Goal: Information Seeking & Learning: Find specific page/section

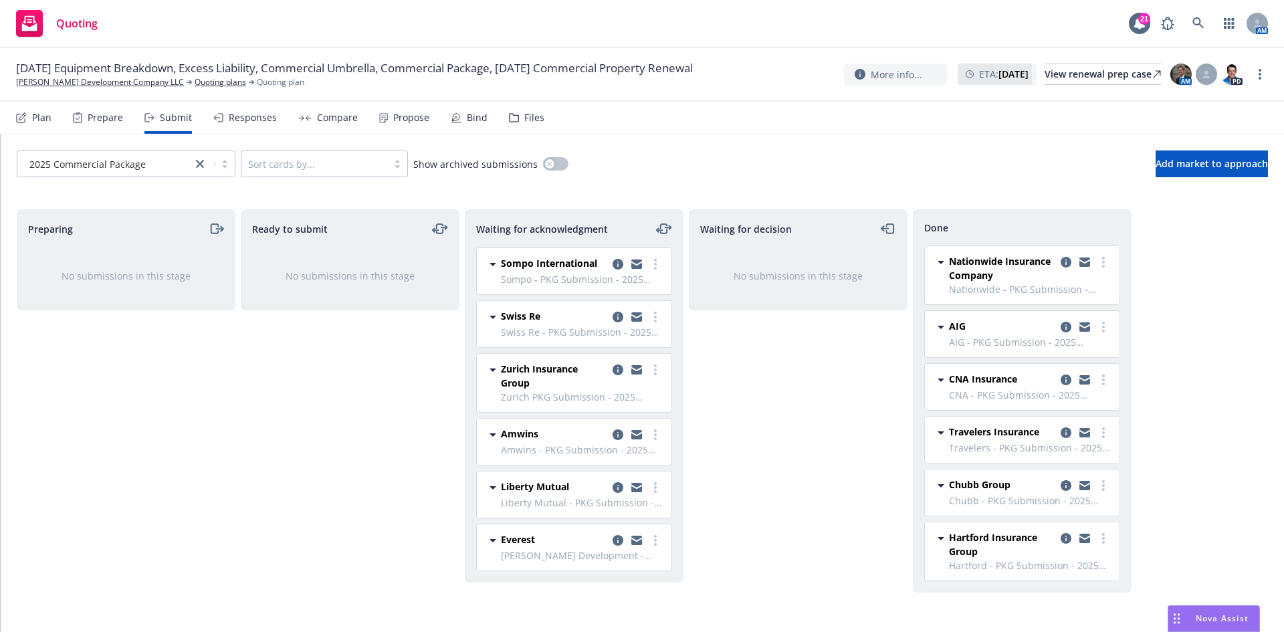
click at [342, 115] on div "Compare" at bounding box center [337, 117] width 41 height 11
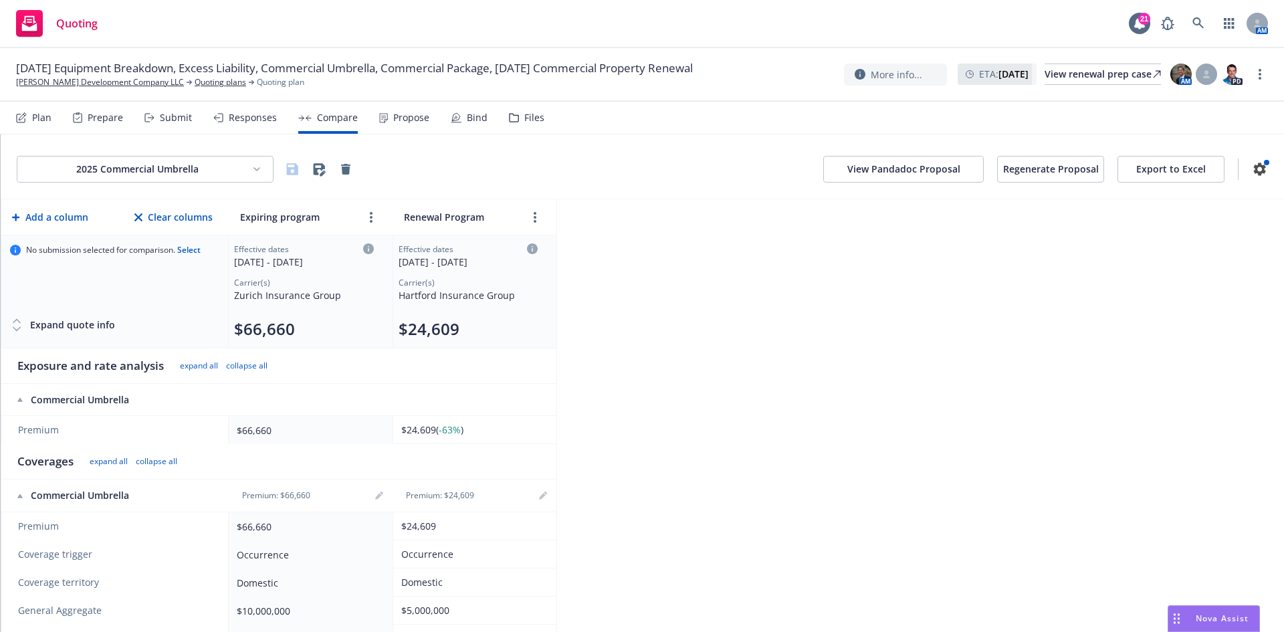
click at [221, 170] on html "Quoting 21 AM 09/01/25 Equipment Breakdown, Excess Liability, Commercial Umbrel…" at bounding box center [642, 316] width 1284 height 632
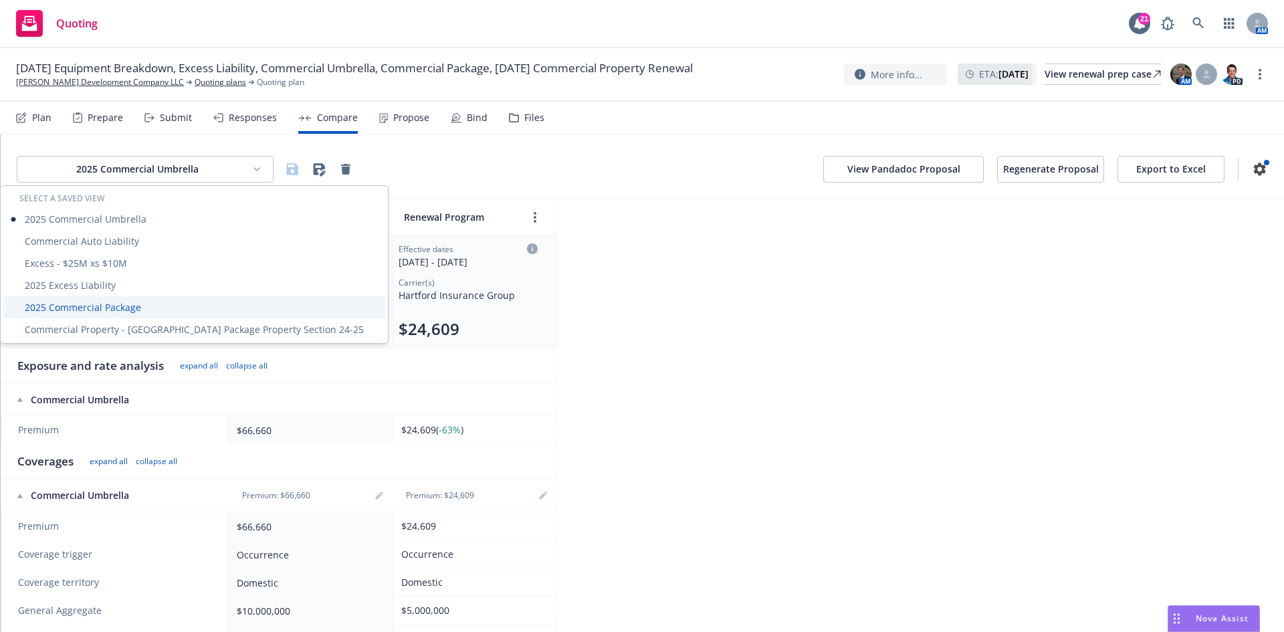
click at [143, 302] on div "2025 Commercial Package" at bounding box center [194, 307] width 382 height 22
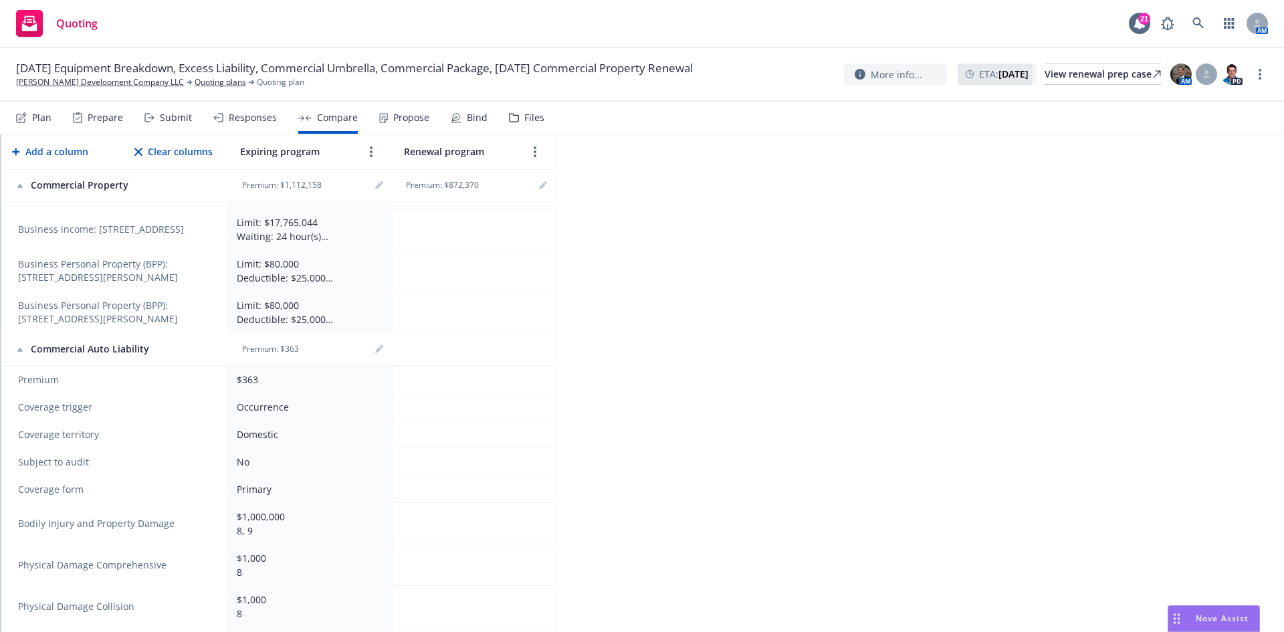
scroll to position [4708, 0]
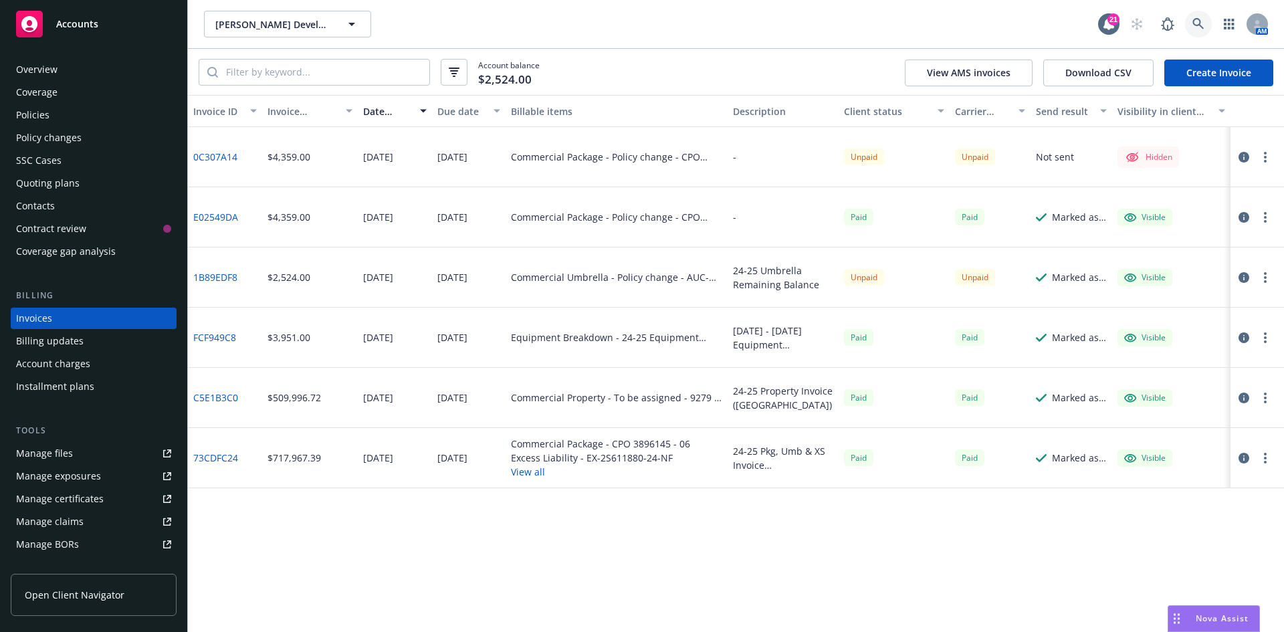
click at [1194, 23] on icon at bounding box center [1198, 24] width 12 height 12
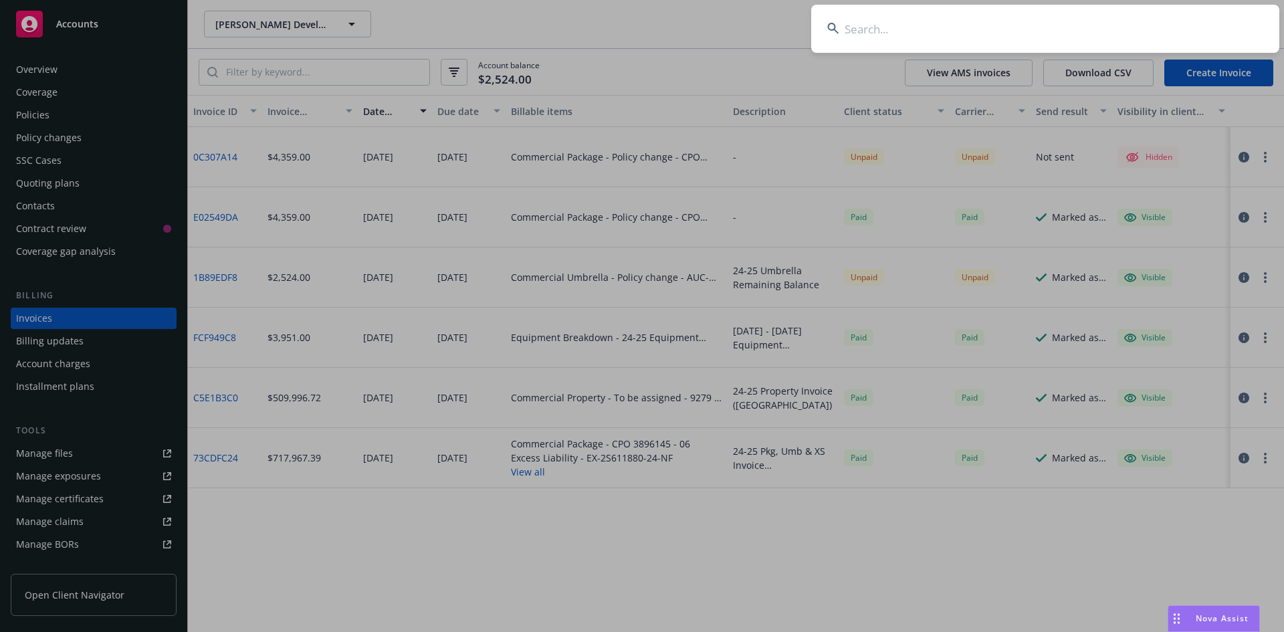
click at [971, 35] on input at bounding box center [1045, 29] width 468 height 48
type input "triterra"
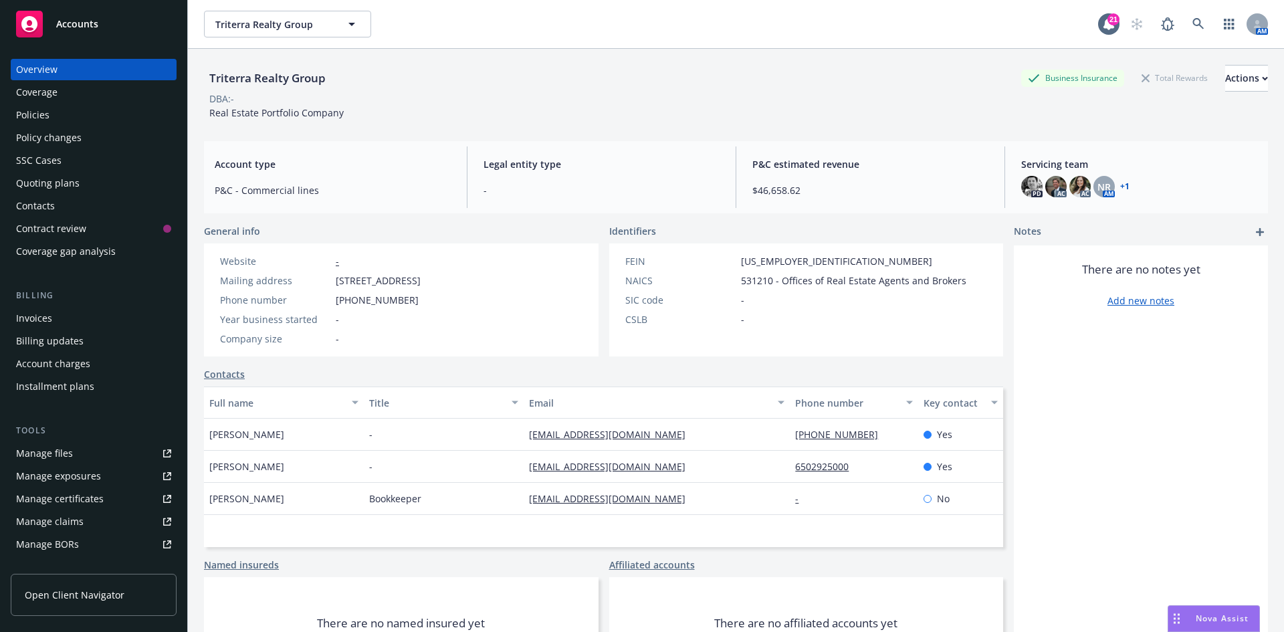
click at [43, 105] on div "Policies" at bounding box center [32, 114] width 33 height 21
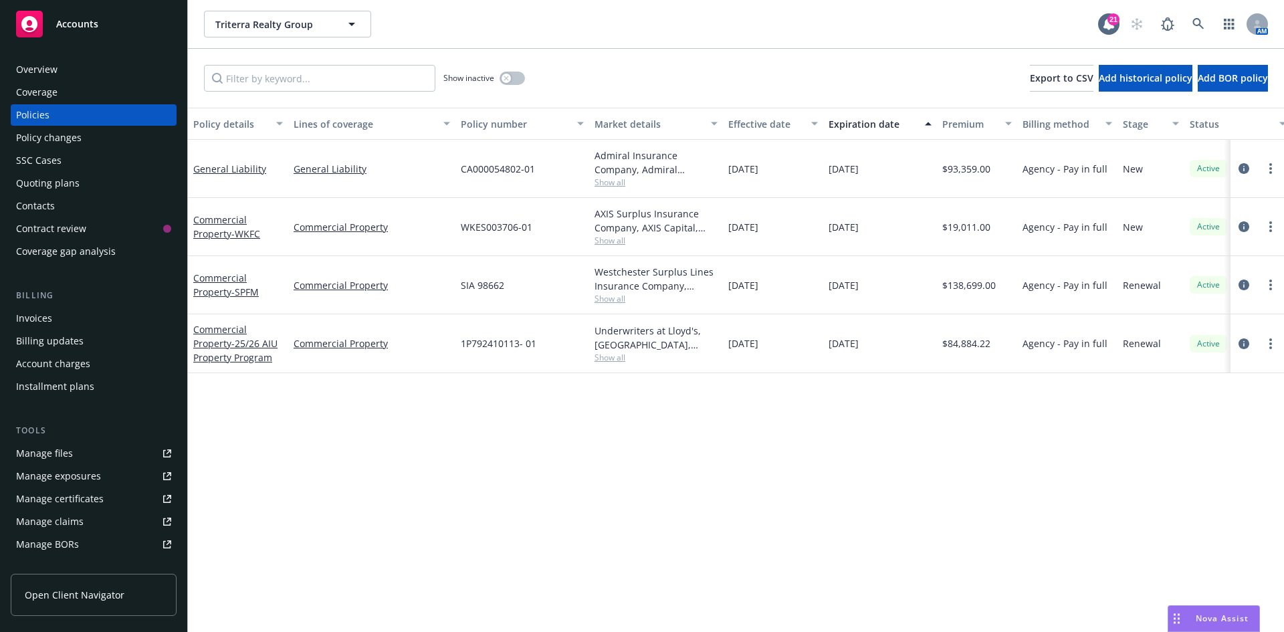
click at [608, 297] on span "Show all" at bounding box center [655, 298] width 123 height 11
click at [867, 501] on div "Policy details Lines of coverage Policy number Market details Effective date Ex…" at bounding box center [736, 370] width 1096 height 524
click at [622, 301] on span "Show all" at bounding box center [655, 298] width 123 height 11
click at [898, 453] on div "Policy details Lines of coverage Policy number Market details Effective date Ex…" at bounding box center [736, 370] width 1096 height 524
click at [1187, 615] on div "Nova Assist" at bounding box center [1222, 617] width 74 height 11
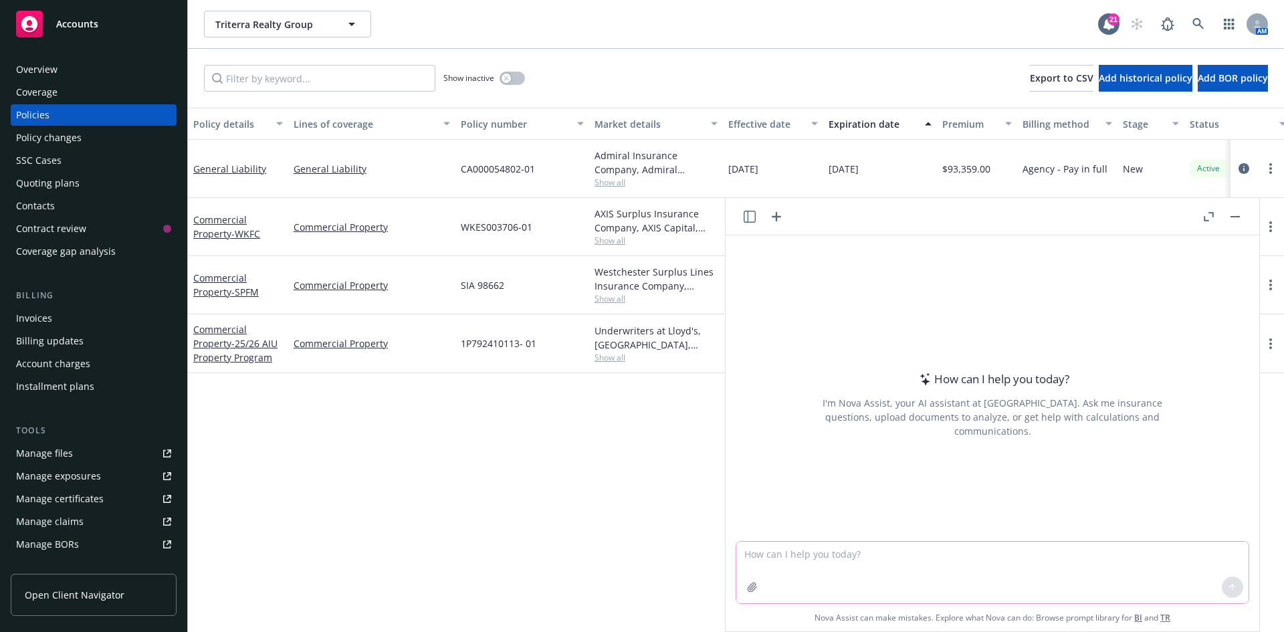
drag, startPoint x: 833, startPoint y: 566, endPoint x: 835, endPoint y: 558, distance: 8.3
click at [834, 562] on textarea at bounding box center [992, 573] width 512 height 62
click at [1203, 557] on textarea "What % amount does the following three numbers in respqects to a total of 46" at bounding box center [992, 571] width 512 height 63
click at [1108, 554] on textarea "What % amount does the following three numbers in respects to a total of 46,637" at bounding box center [992, 571] width 512 height 63
type textarea "What % amount does the following three numbers in respects to a total of 46,637:"
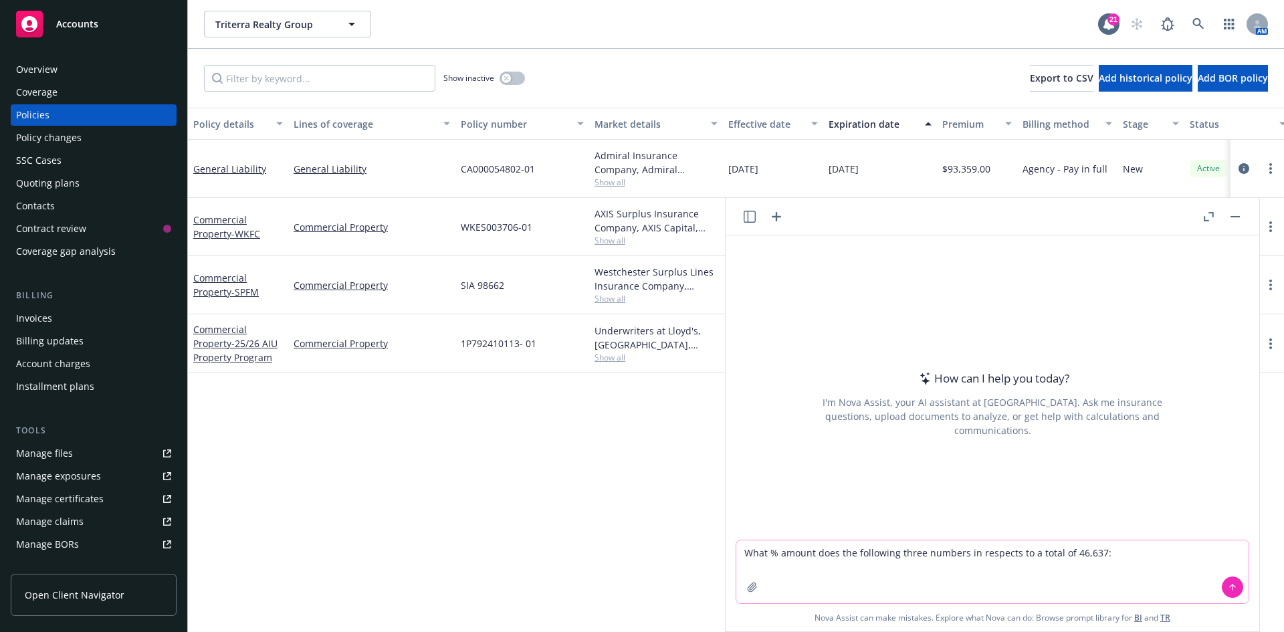
paste textarea
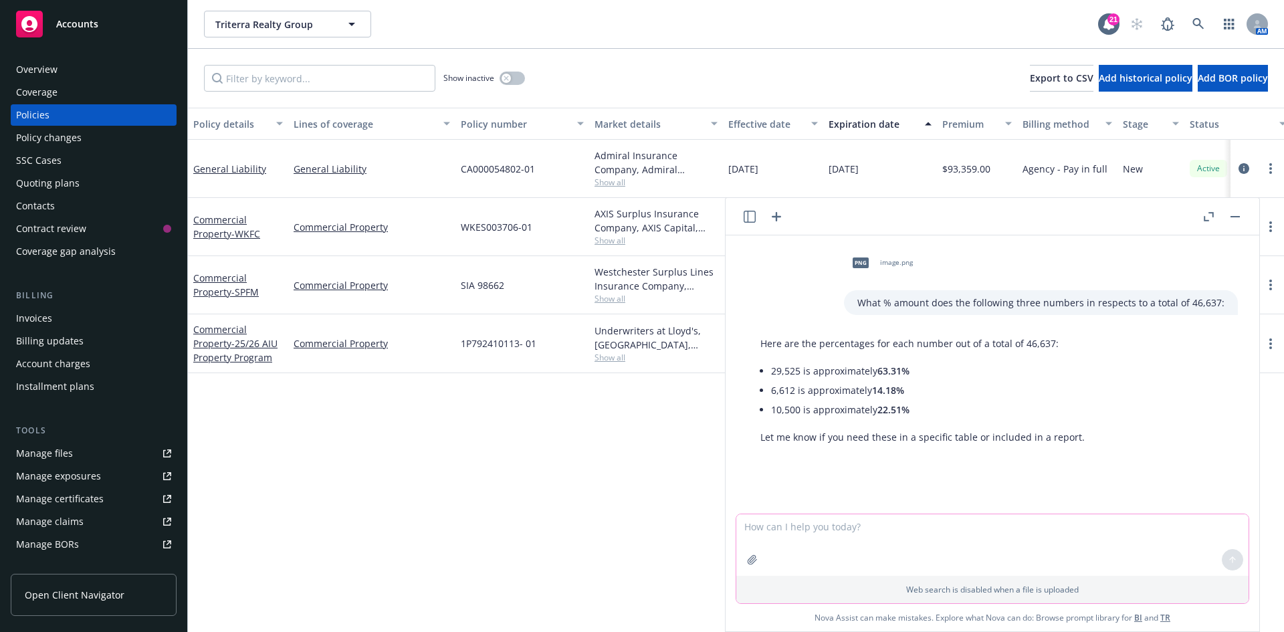
click at [842, 539] on textarea at bounding box center [992, 545] width 512 height 62
paste textarea
click at [779, 529] on div at bounding box center [767, 543] width 45 height 45
click at [783, 526] on button "button" at bounding box center [783, 527] width 9 height 9
click at [868, 526] on textarea "Premium is based off of a .41 property rate and the TIV is" at bounding box center [992, 544] width 512 height 63
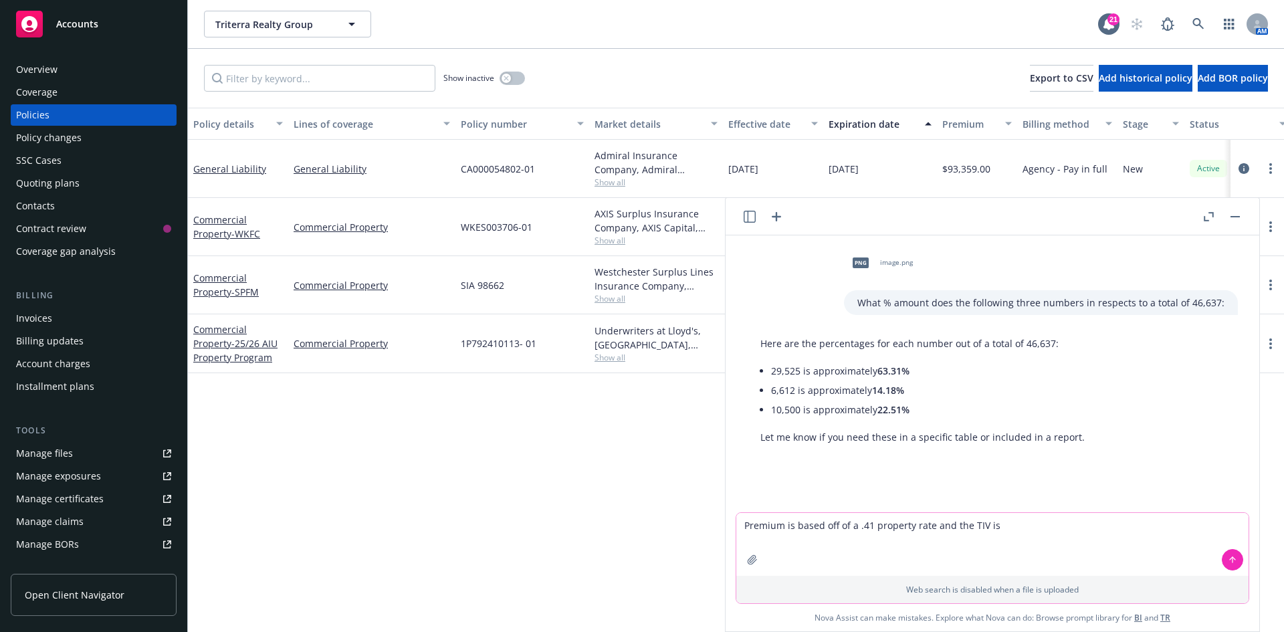
drag, startPoint x: 1002, startPoint y: 525, endPoint x: 723, endPoint y: 531, distance: 278.8
click at [723, 531] on body "Accounts Overview Coverage Policies Policy changes SSC Cases Quoting plans Cont…" at bounding box center [642, 316] width 1284 height 632
type textarea "Please calculate premium for these three values if the premium is based off a 0…"
click at [838, 554] on textarea "Please calculate premium for these three values if the premium is based off a 0…" at bounding box center [992, 544] width 512 height 63
click at [1165, 521] on textarea "Please calculate premium for these three values if the premium is based off a 0…" at bounding box center [992, 544] width 512 height 63
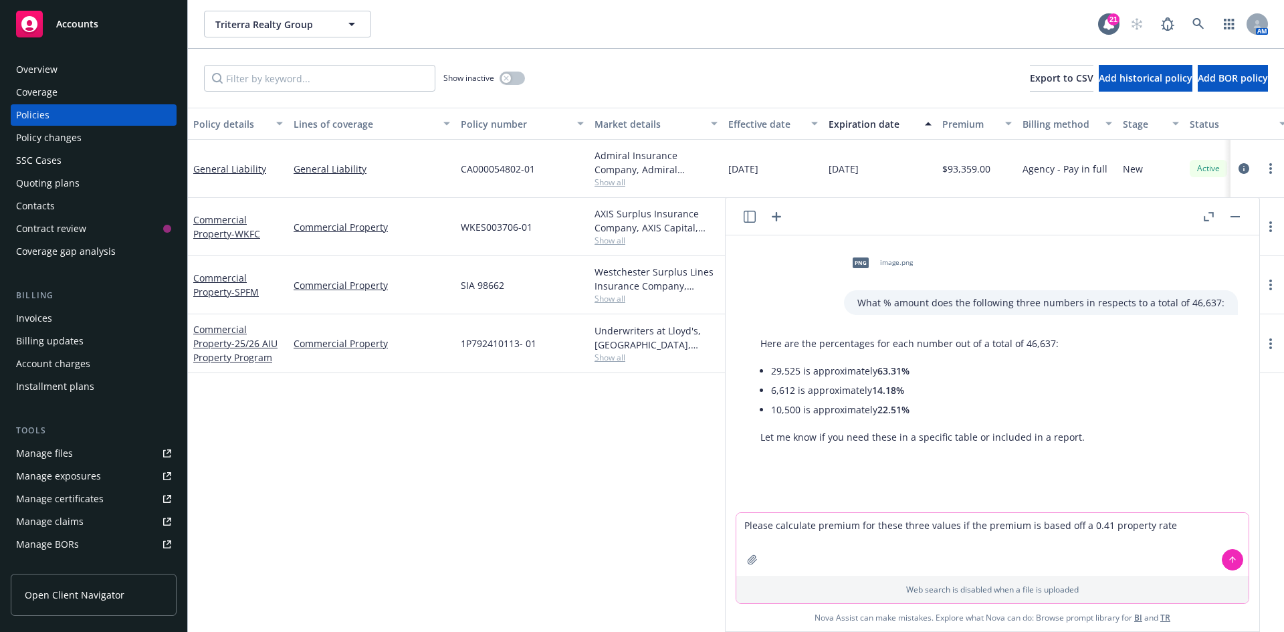
paste textarea
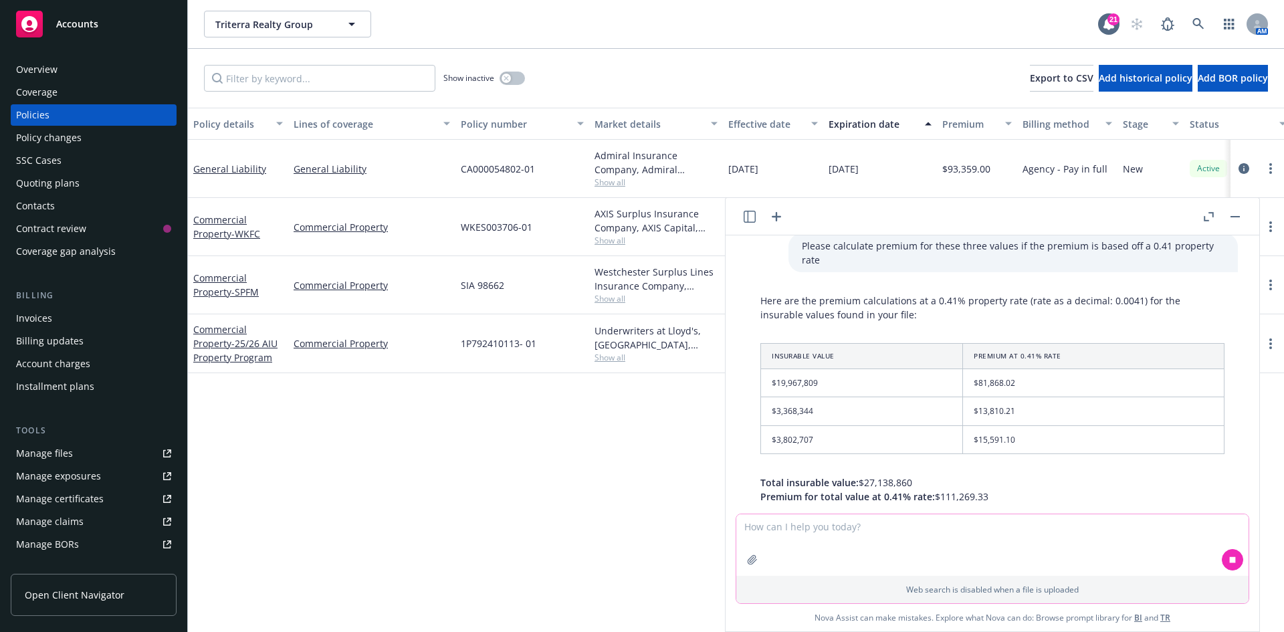
scroll to position [314, 0]
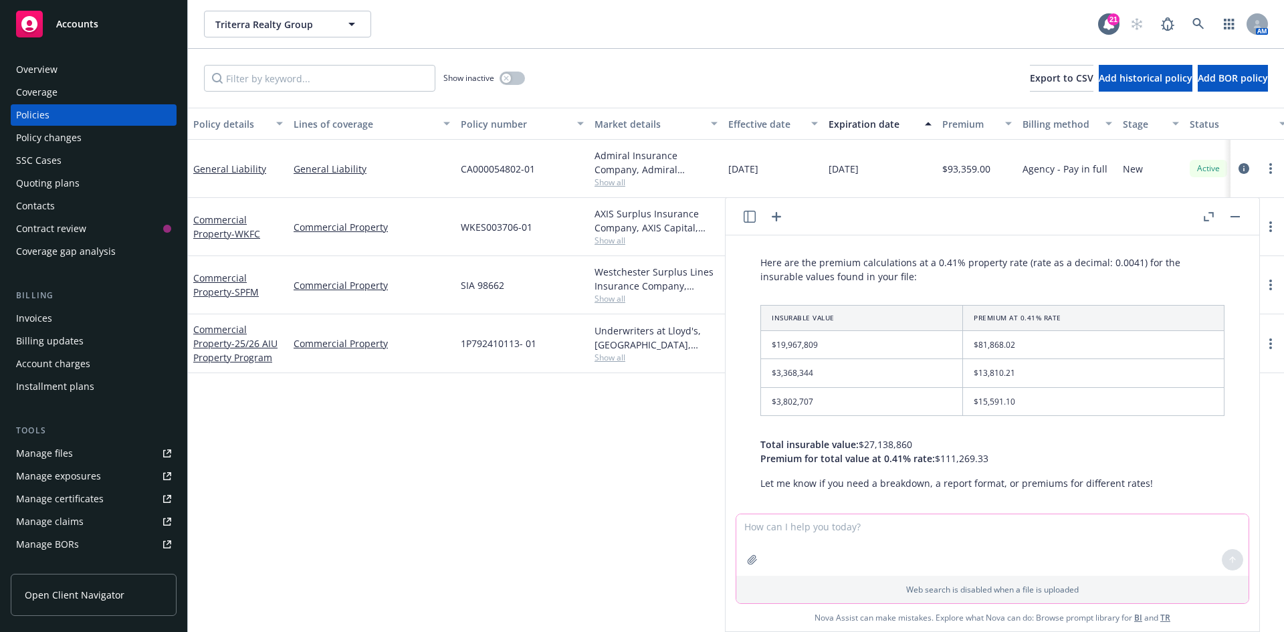
click at [837, 537] on textarea at bounding box center [992, 545] width 512 height 62
click at [826, 531] on textarea at bounding box center [992, 545] width 512 height 62
type textarea "what is the percent each of these three to make up the total TIV?"
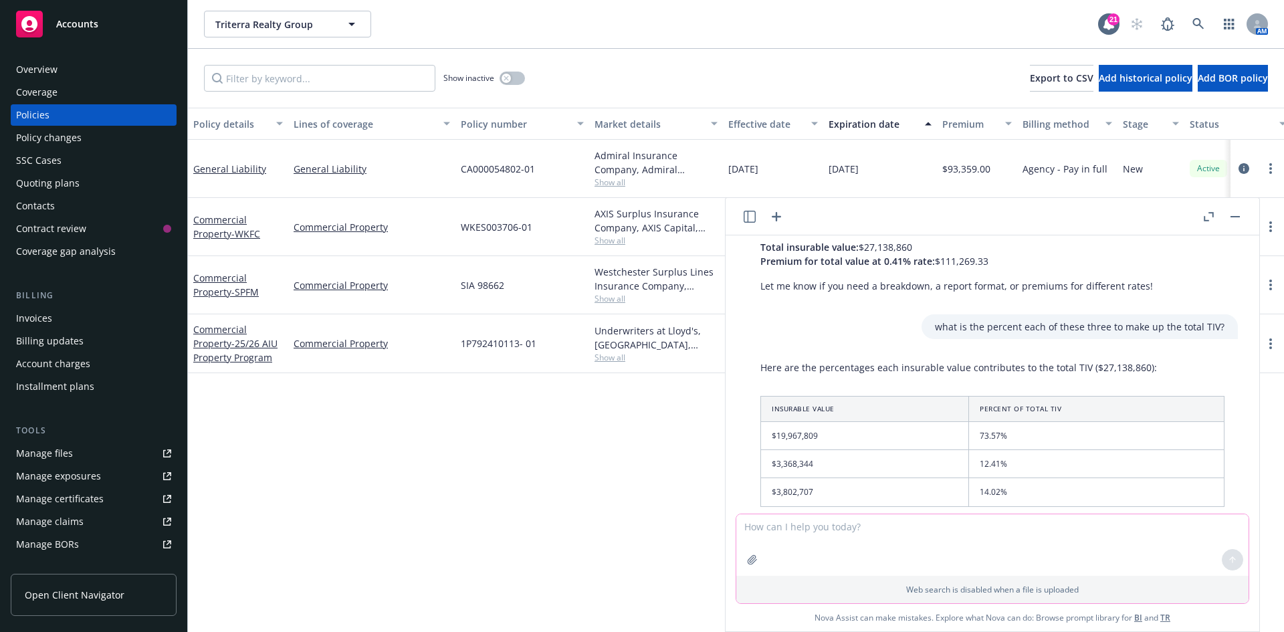
scroll to position [578, 0]
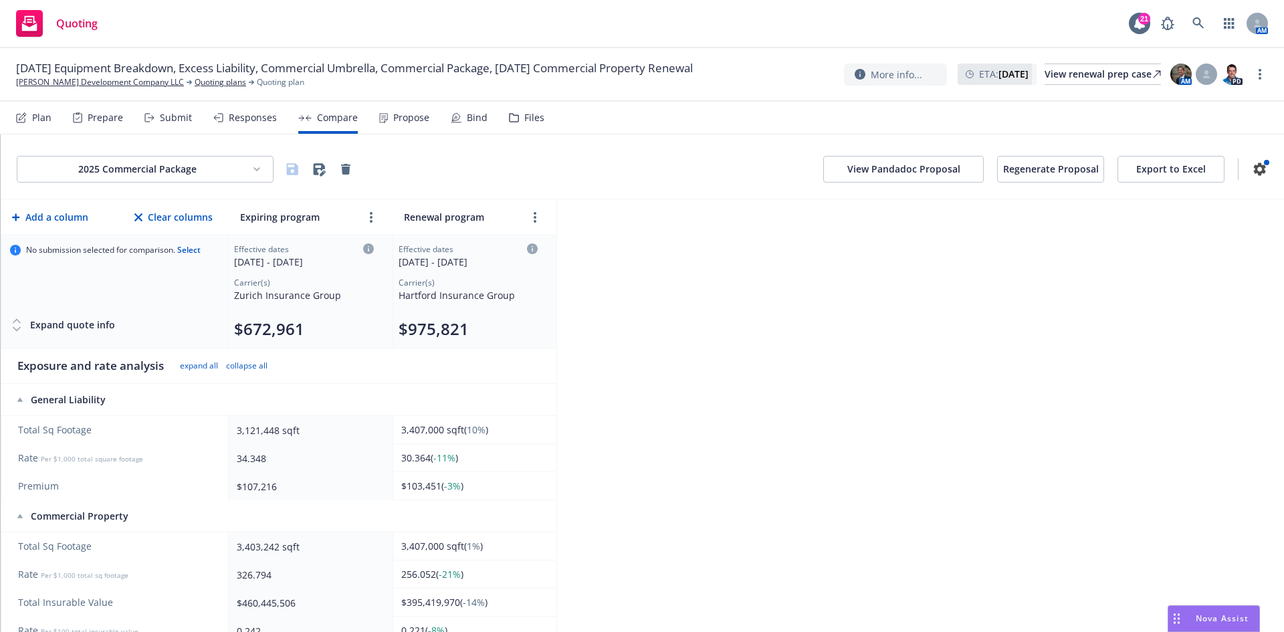
scroll to position [4708, 0]
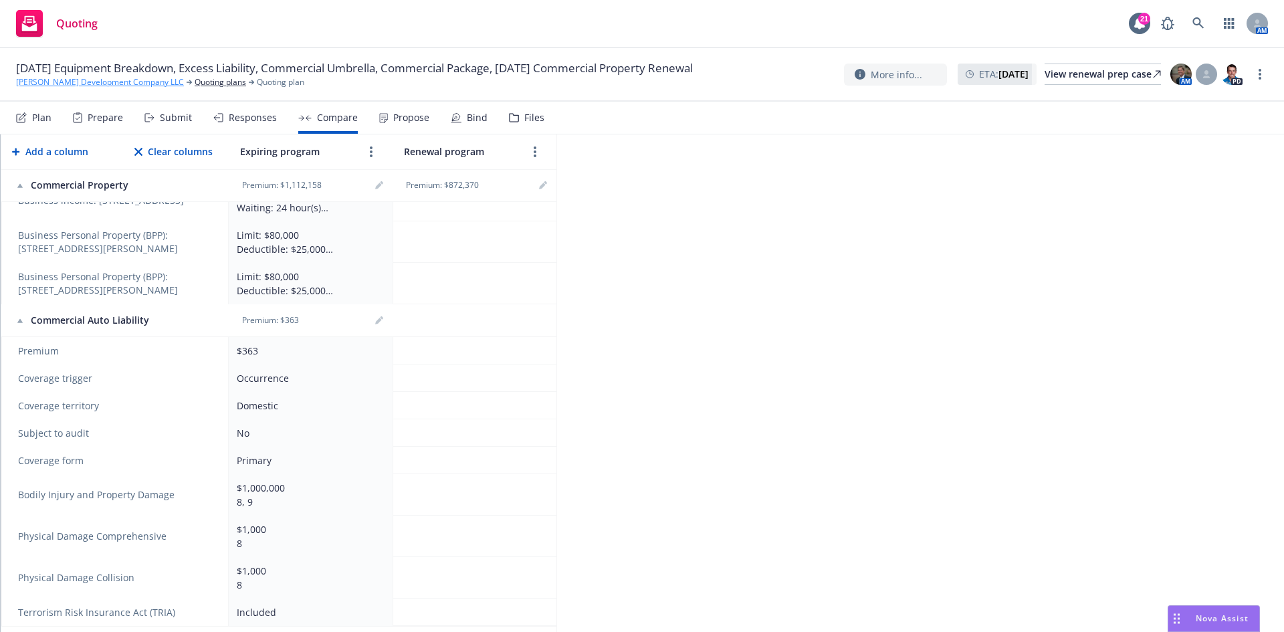
click at [117, 80] on link "[PERSON_NAME] Development Company LLC" at bounding box center [100, 82] width 168 height 12
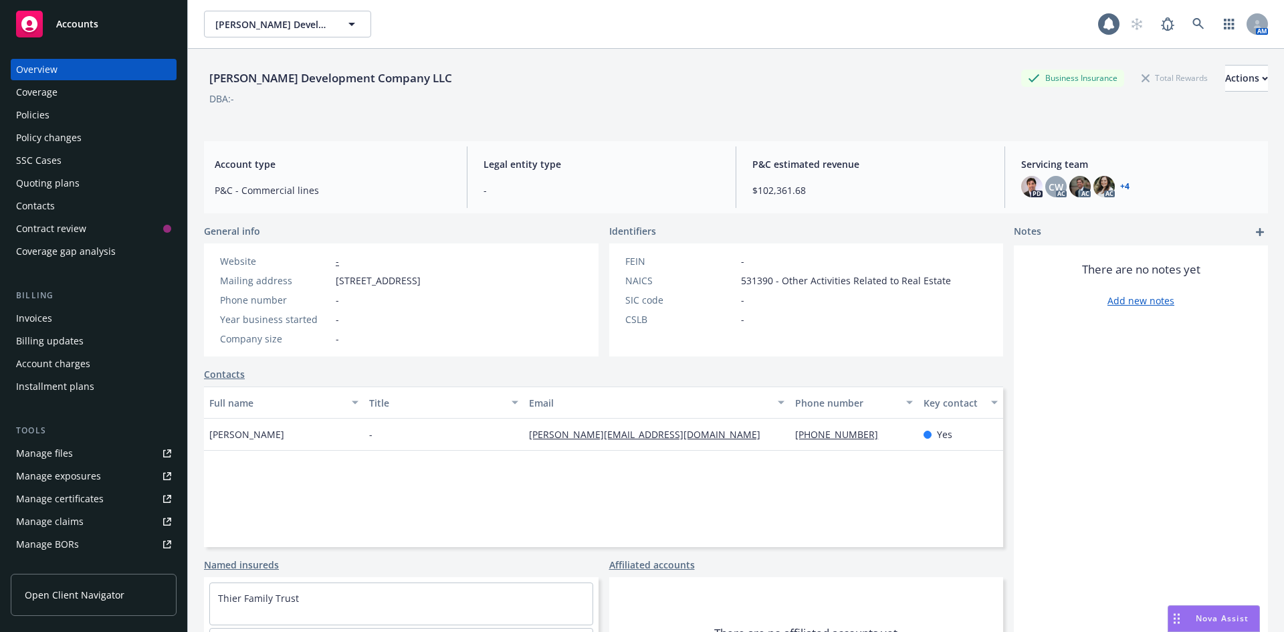
click at [57, 113] on div "Policies" at bounding box center [93, 114] width 155 height 21
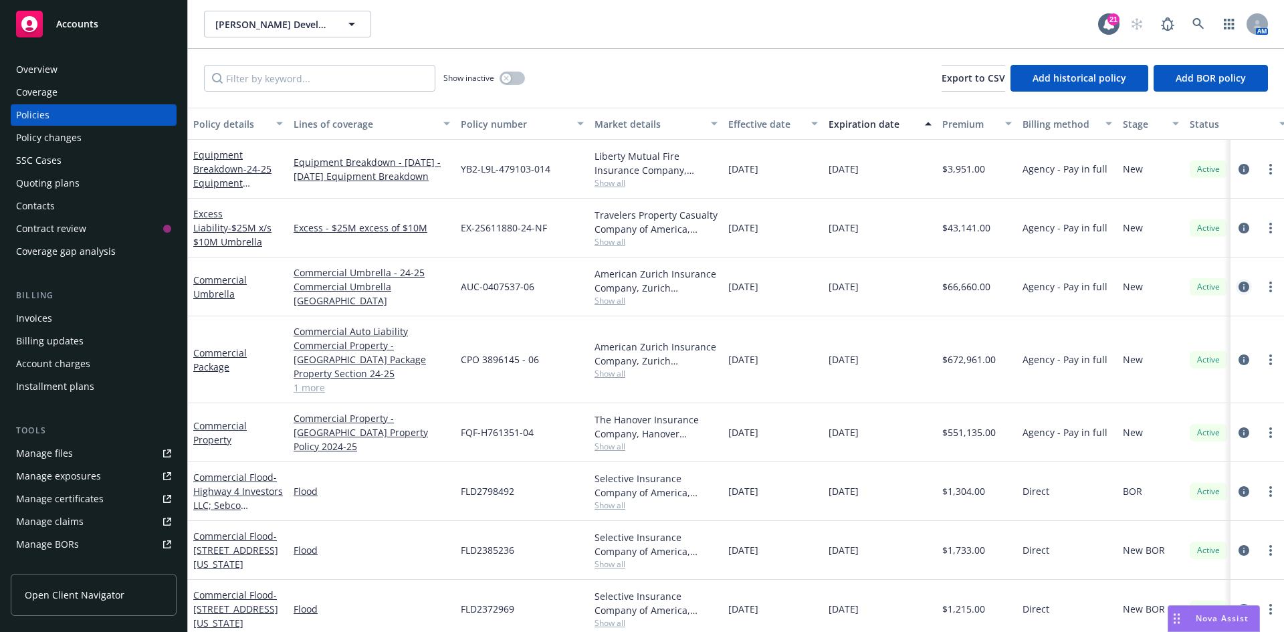
click at [1238, 286] on icon "circleInformation" at bounding box center [1243, 286] width 11 height 11
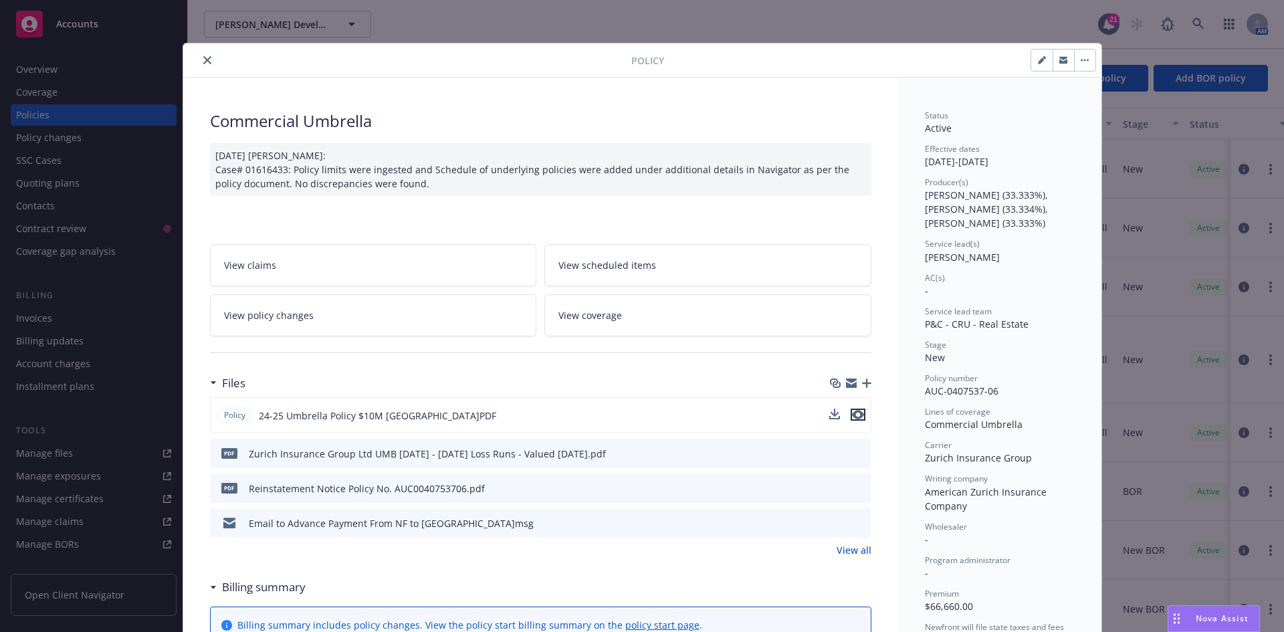
click at [854, 417] on icon "preview file" at bounding box center [858, 414] width 12 height 9
click at [203, 60] on icon "close" at bounding box center [207, 60] width 8 height 8
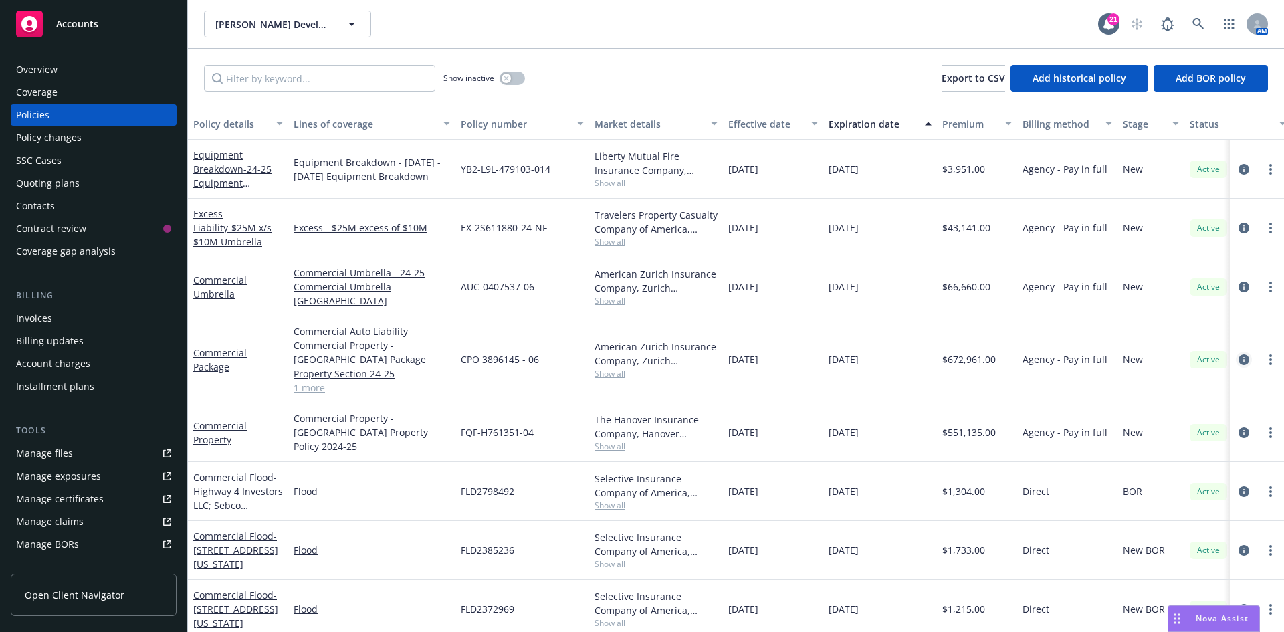
click at [1238, 354] on icon "circleInformation" at bounding box center [1243, 359] width 11 height 11
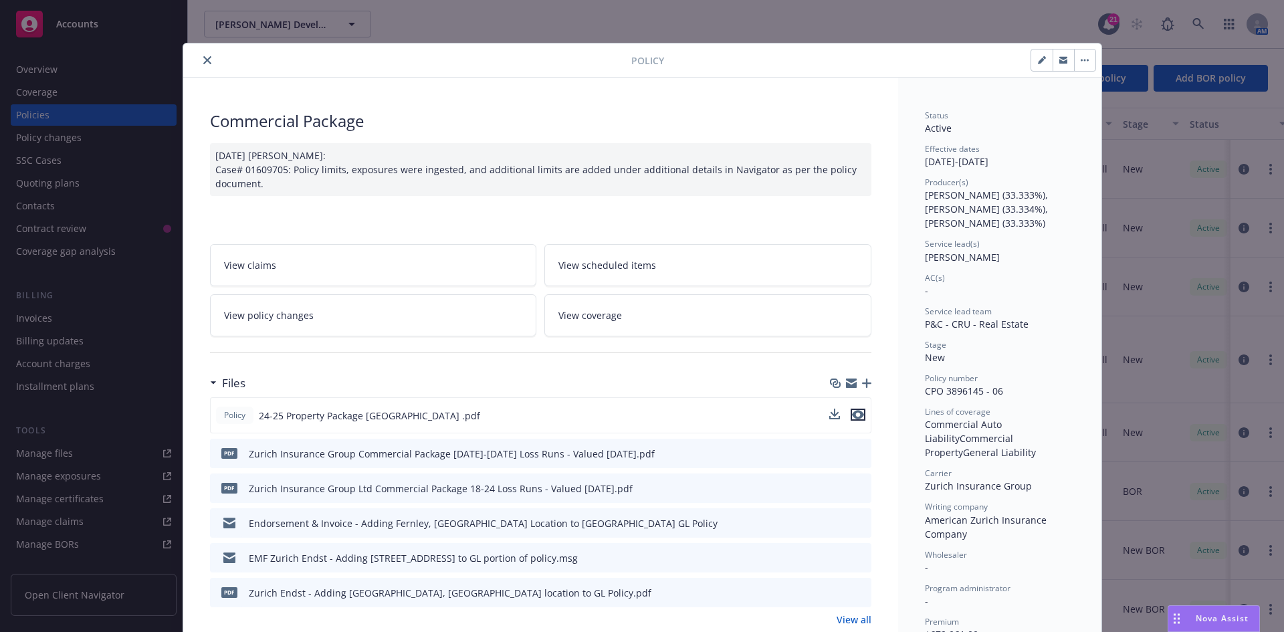
click at [855, 417] on icon "preview file" at bounding box center [858, 414] width 12 height 9
click at [204, 57] on icon "close" at bounding box center [207, 60] width 8 height 8
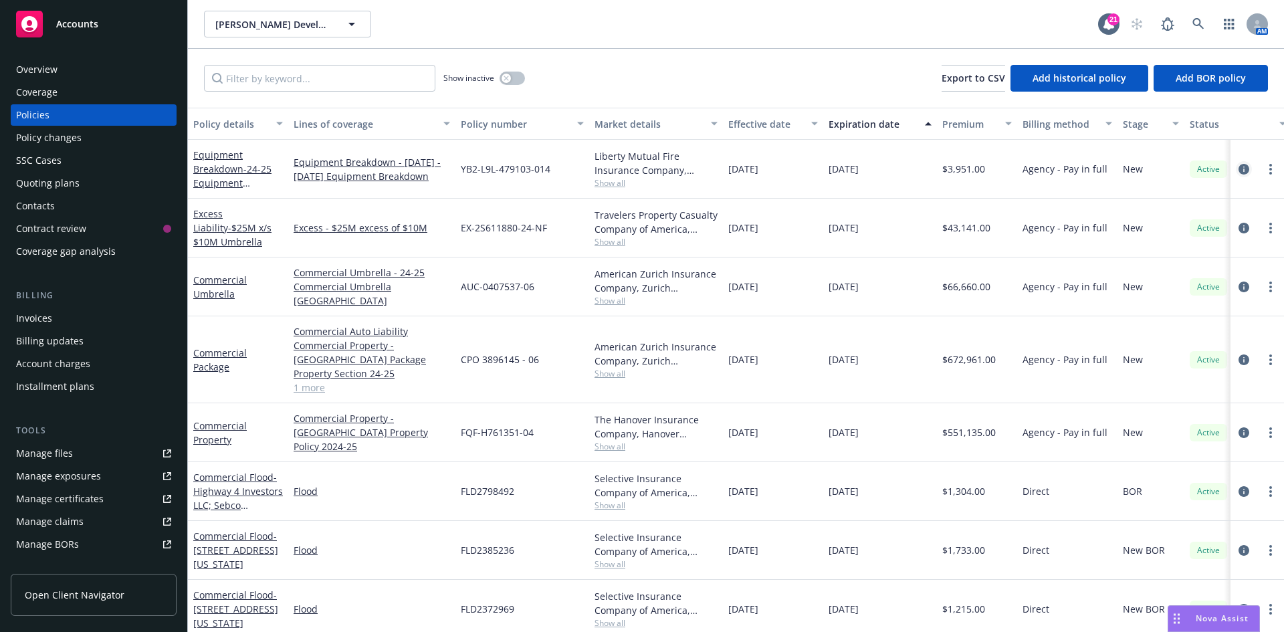
click at [1238, 166] on icon "circleInformation" at bounding box center [1243, 169] width 11 height 11
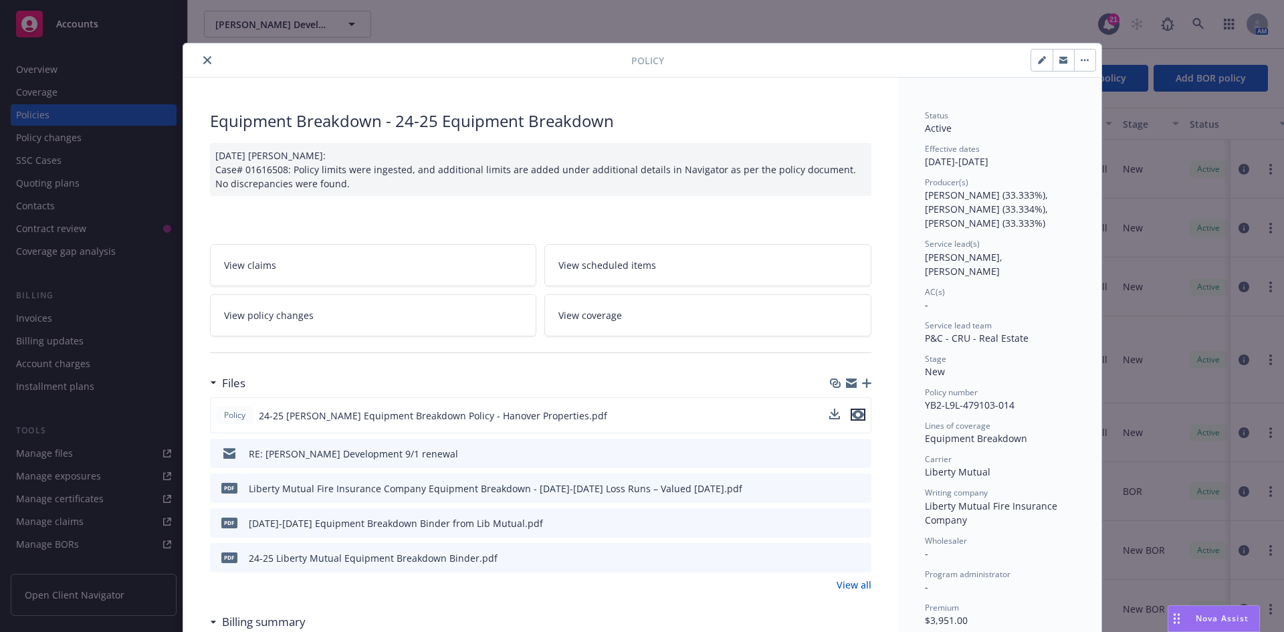
click at [854, 414] on icon "preview file" at bounding box center [858, 414] width 12 height 9
click at [205, 63] on icon "close" at bounding box center [207, 60] width 8 height 8
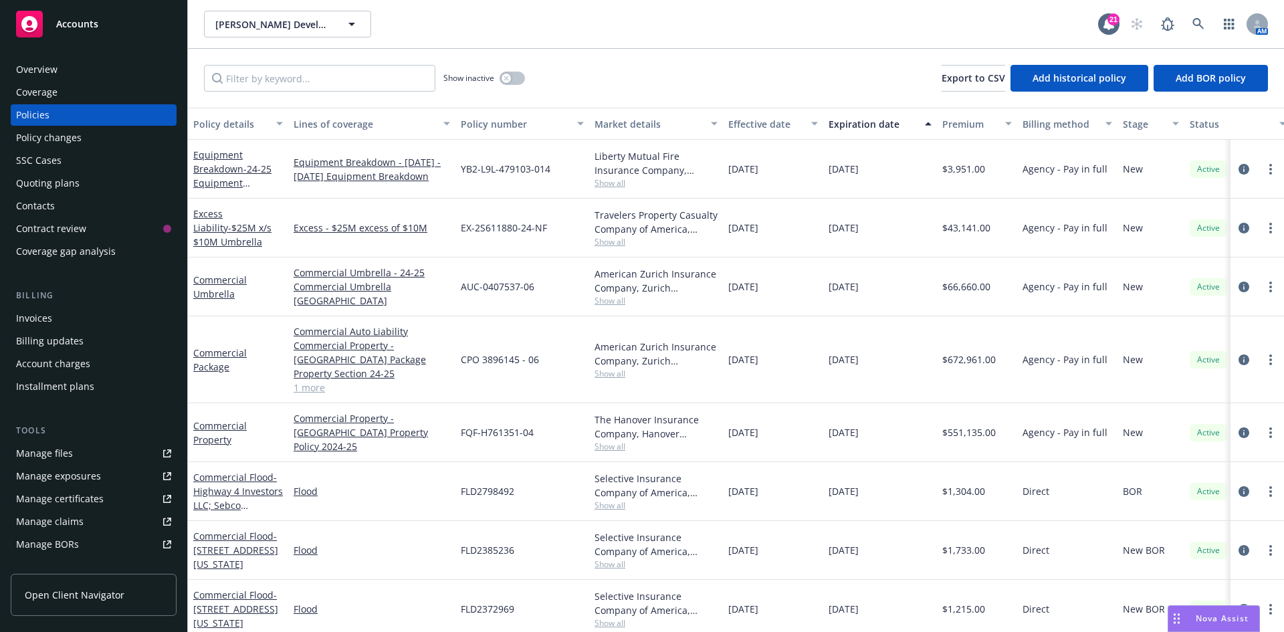
click at [47, 322] on div "Invoices" at bounding box center [34, 318] width 36 height 21
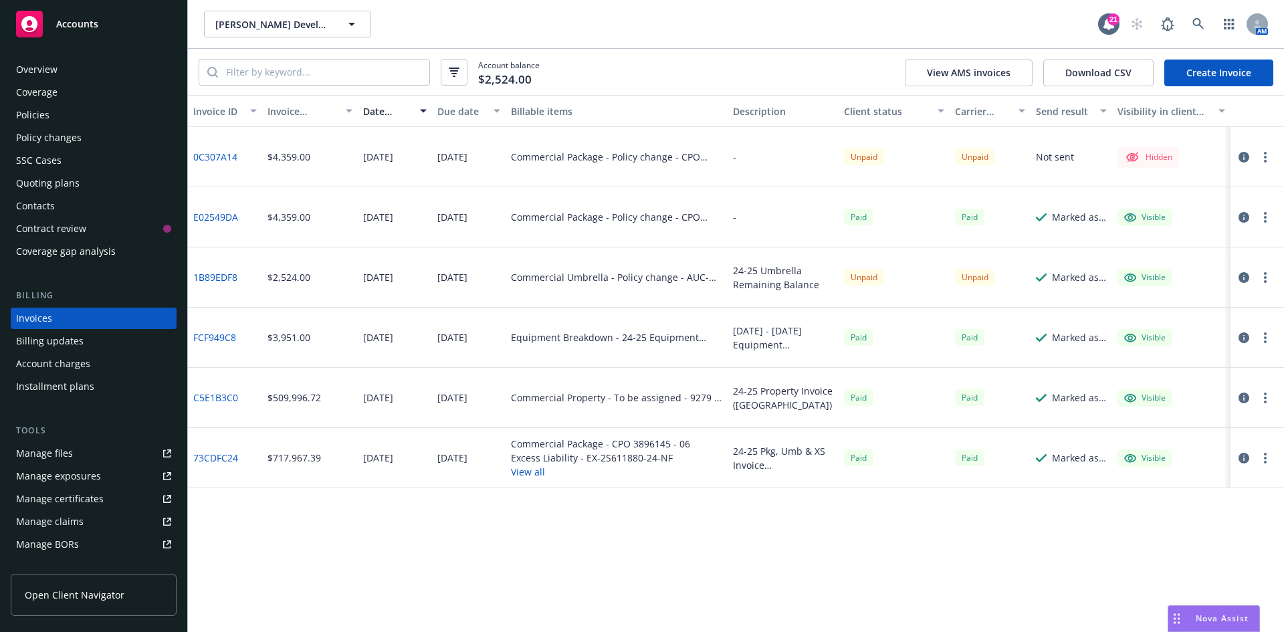
click at [227, 277] on link "1B89EDF8" at bounding box center [215, 277] width 44 height 14
click at [209, 215] on link "E02549DA" at bounding box center [215, 217] width 45 height 14
